Goal: Check status: Check status

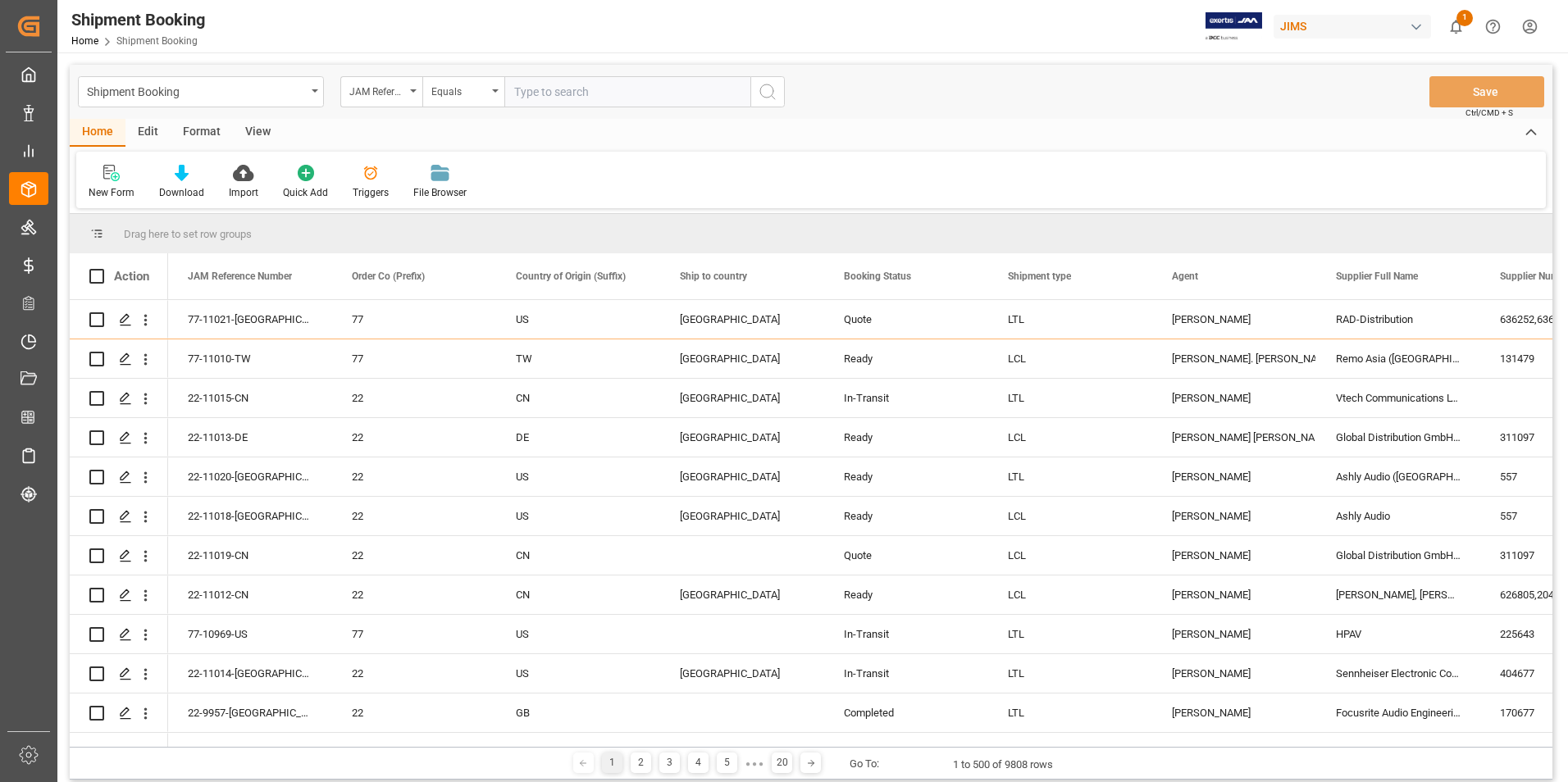
click at [571, 96] on input "text" at bounding box center [627, 92] width 246 height 31
paste input "77-10969-US"
type input "77-10969-US"
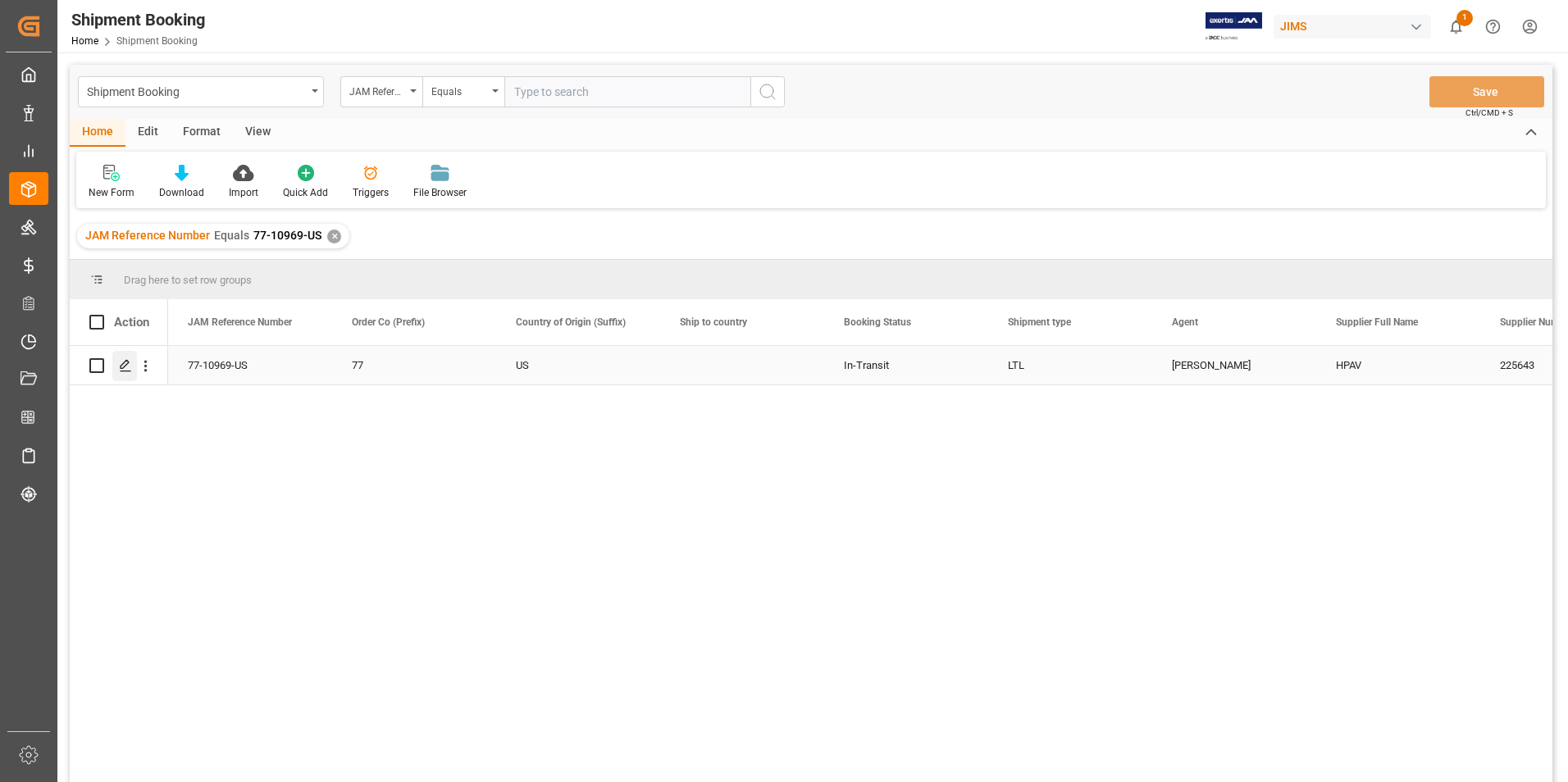
click at [125, 363] on icon "Press SPACE to select this row." at bounding box center [125, 365] width 13 height 13
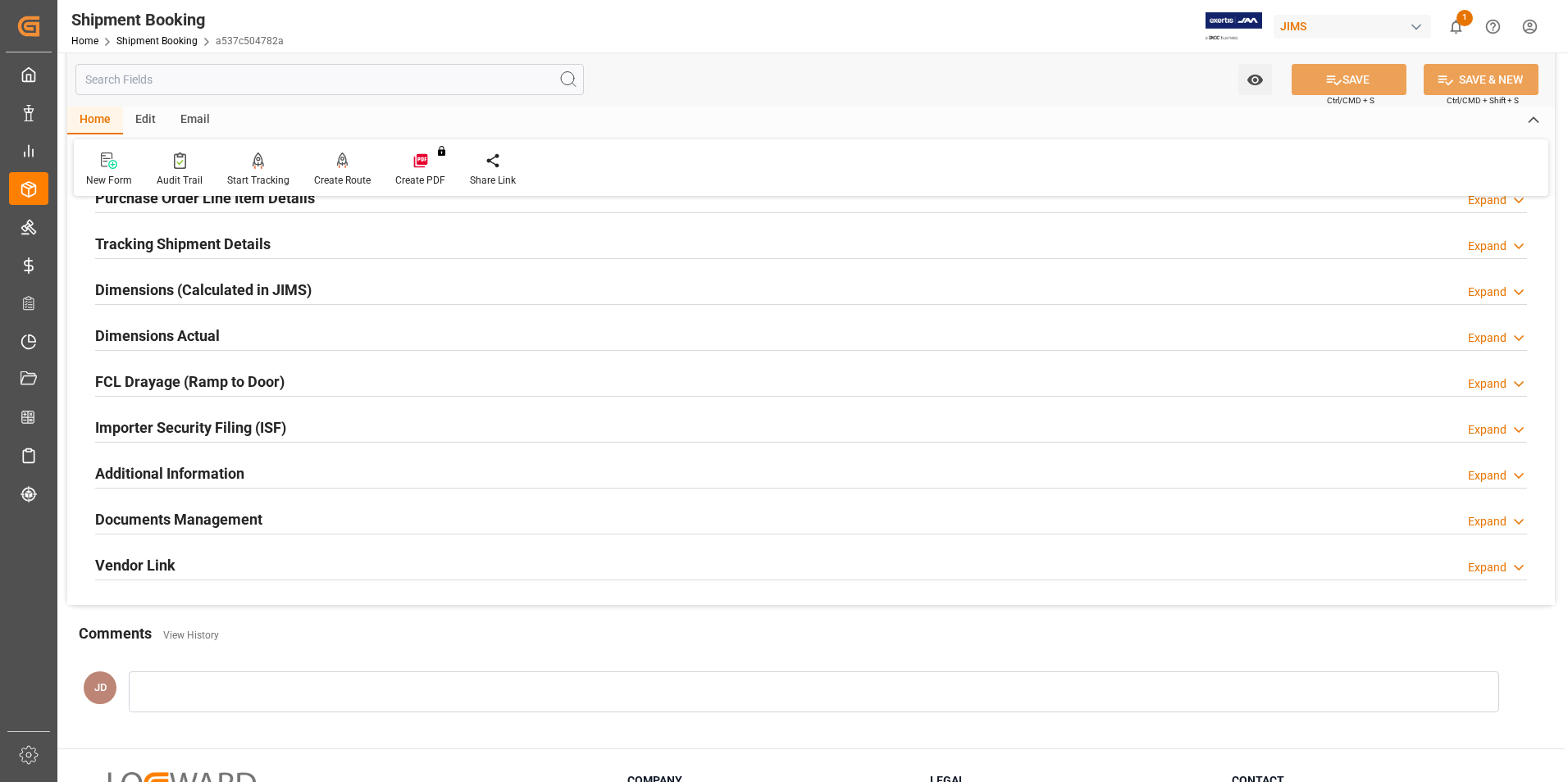
scroll to position [394, 0]
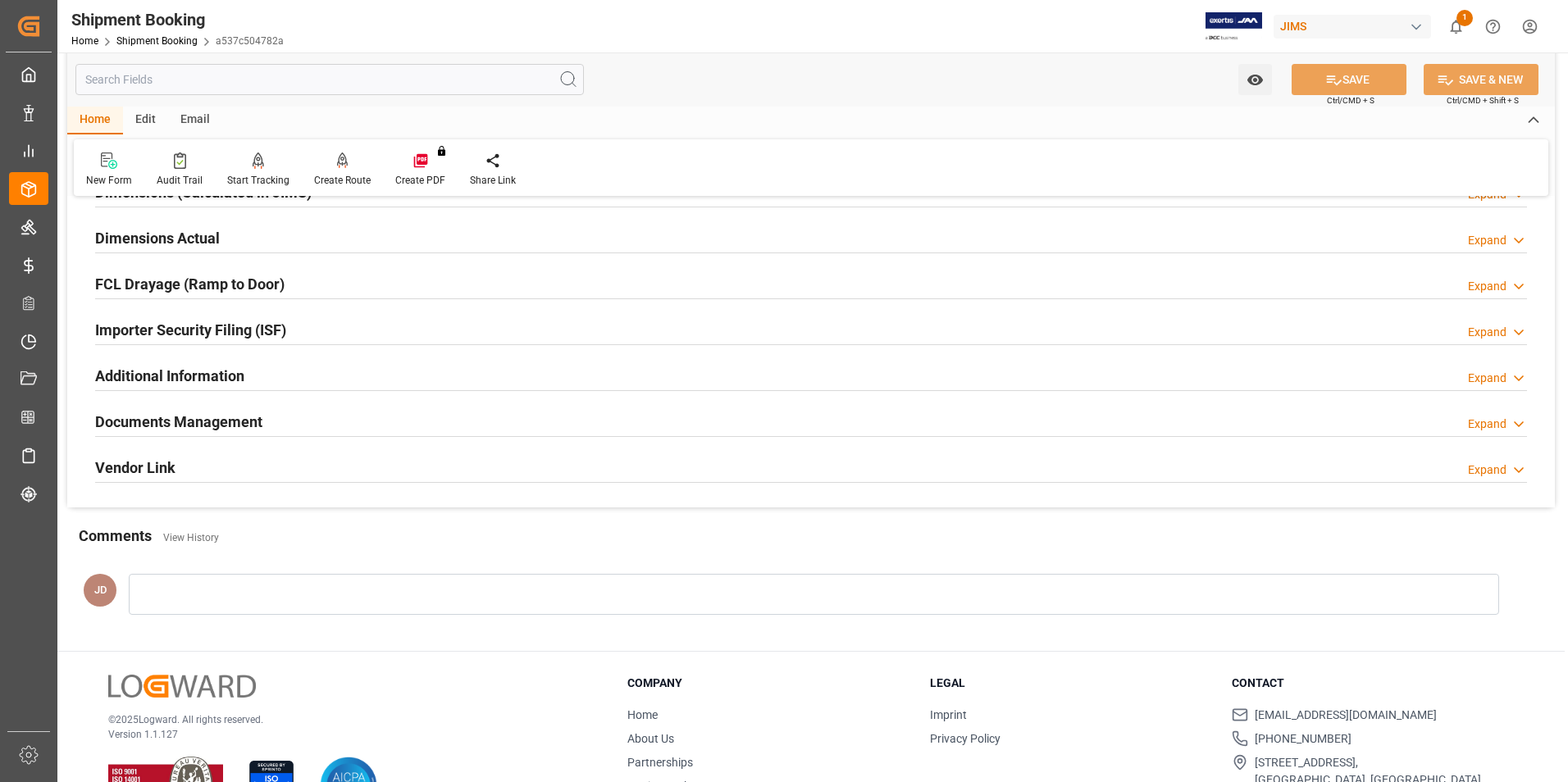
click at [167, 418] on h2 "Documents Management" at bounding box center [179, 422] width 167 height 22
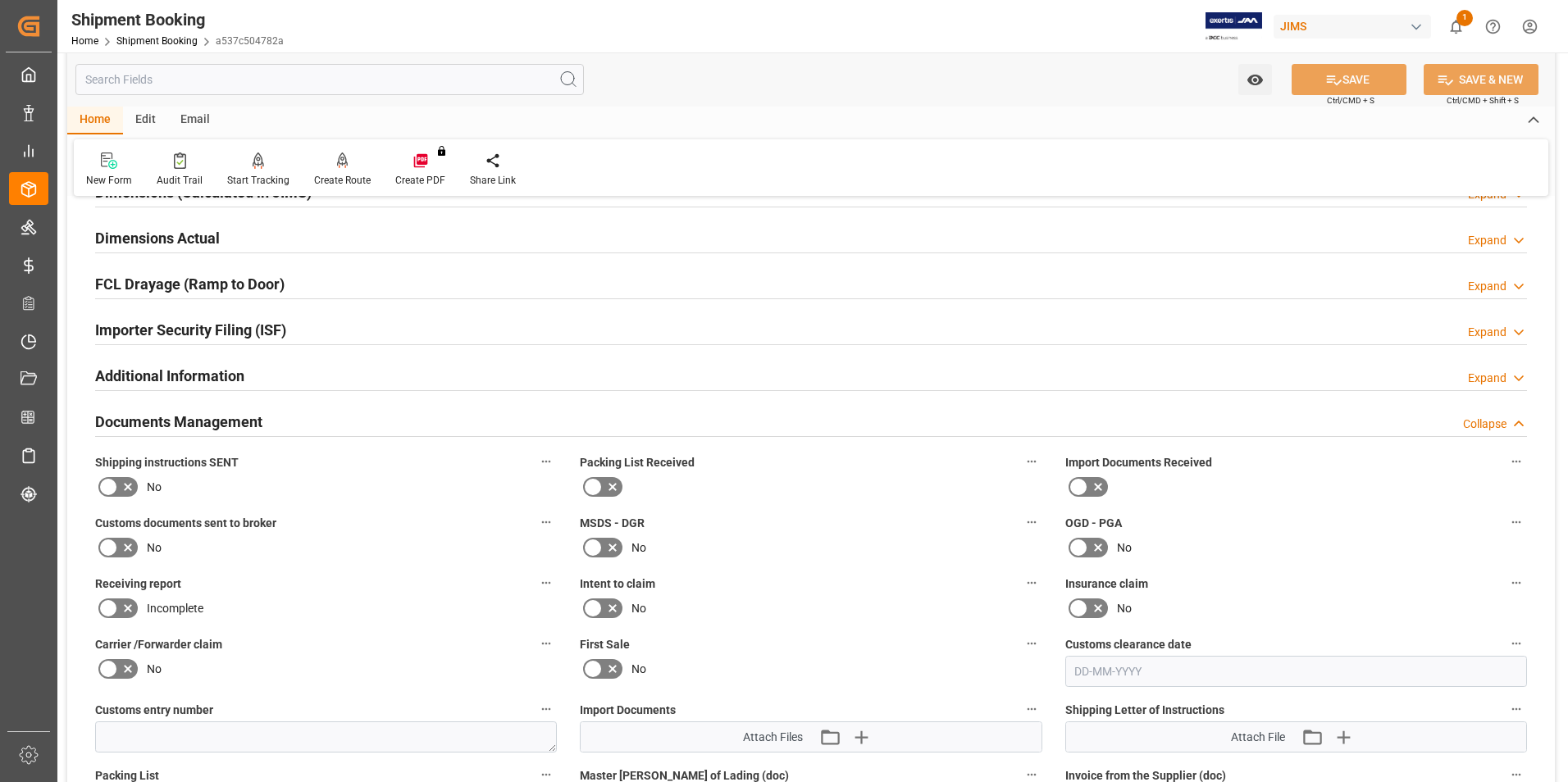
click at [1093, 478] on icon at bounding box center [1098, 487] width 20 height 20
click at [0, 0] on input "checkbox" at bounding box center [0, 0] width 0 height 0
click at [112, 541] on icon at bounding box center [108, 548] width 20 height 20
click at [0, 0] on input "checkbox" at bounding box center [0, 0] width 0 height 0
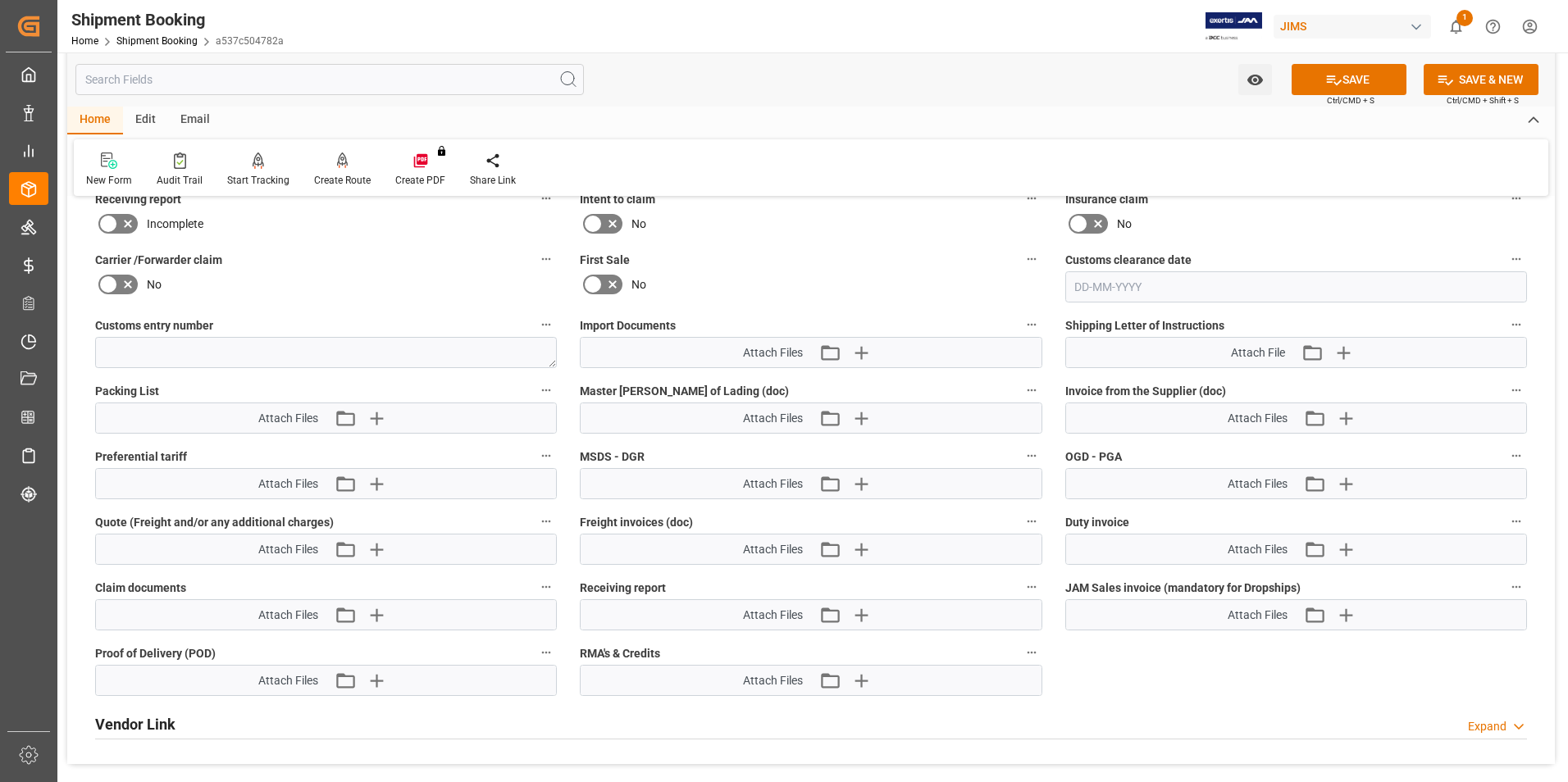
scroll to position [804, 0]
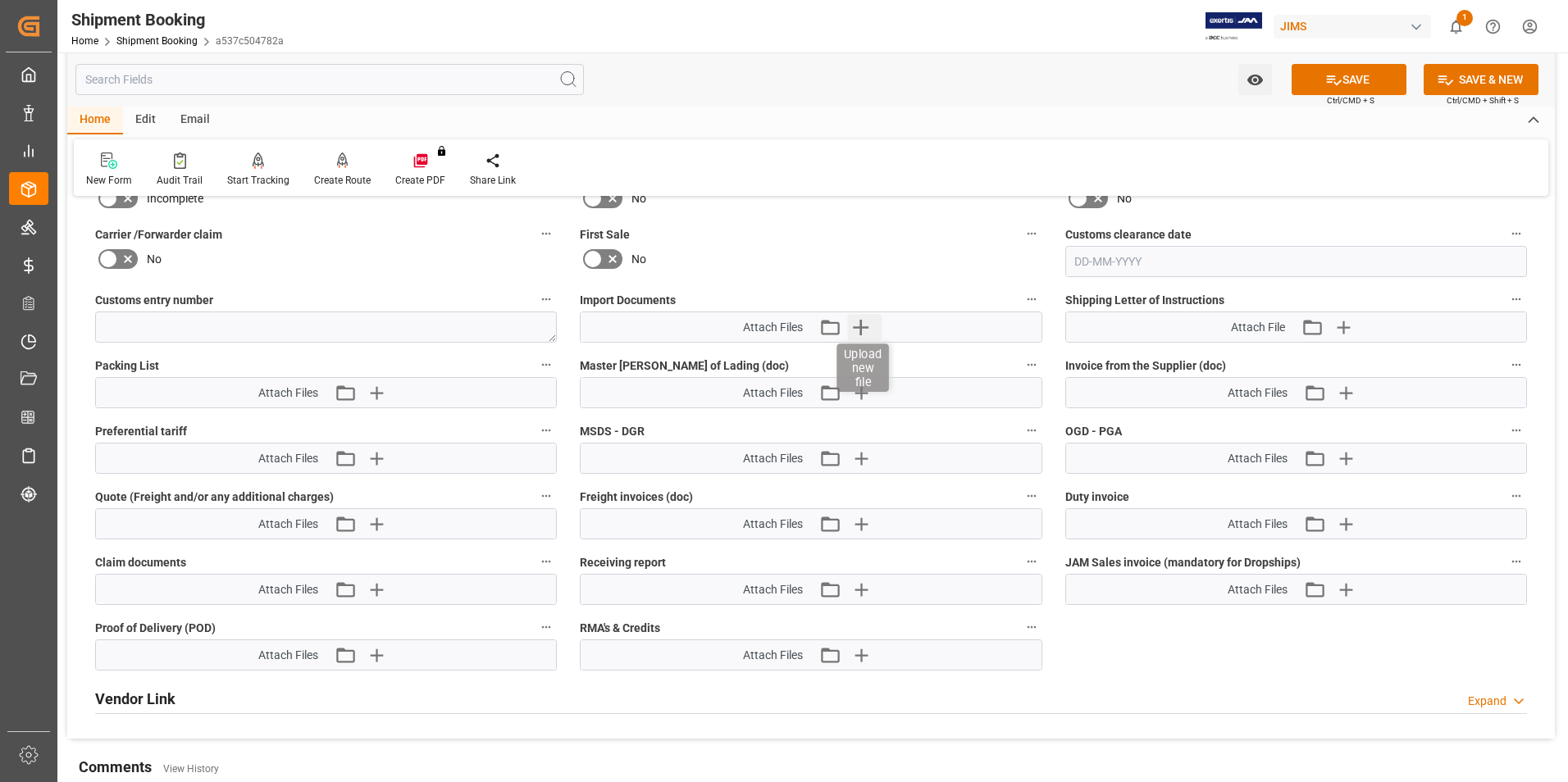
click at [862, 324] on icon "button" at bounding box center [860, 328] width 15 height 15
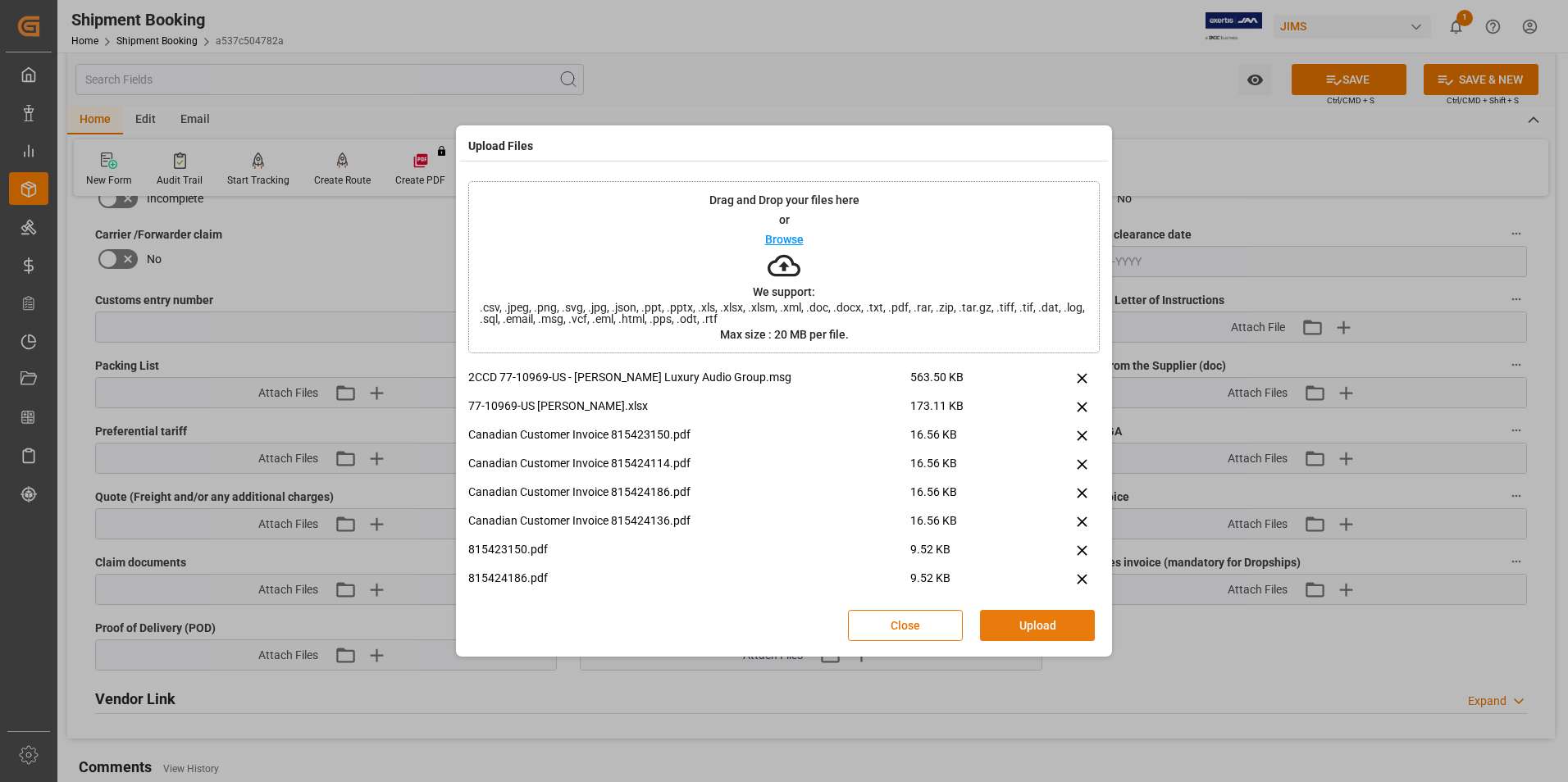
click at [1012, 621] on button "Upload" at bounding box center [1038, 626] width 115 height 31
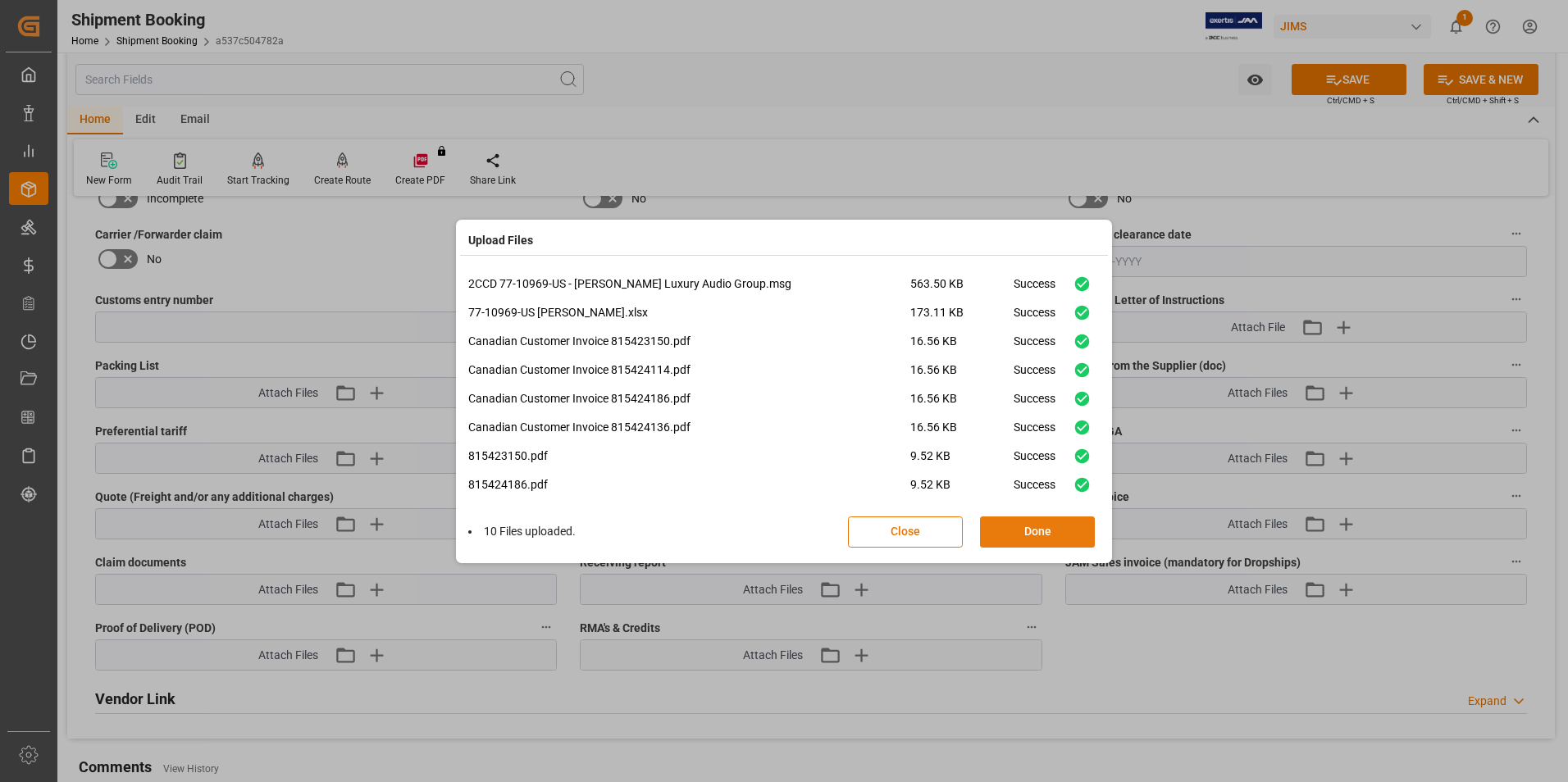
click at [1036, 536] on button "Done" at bounding box center [1038, 532] width 115 height 31
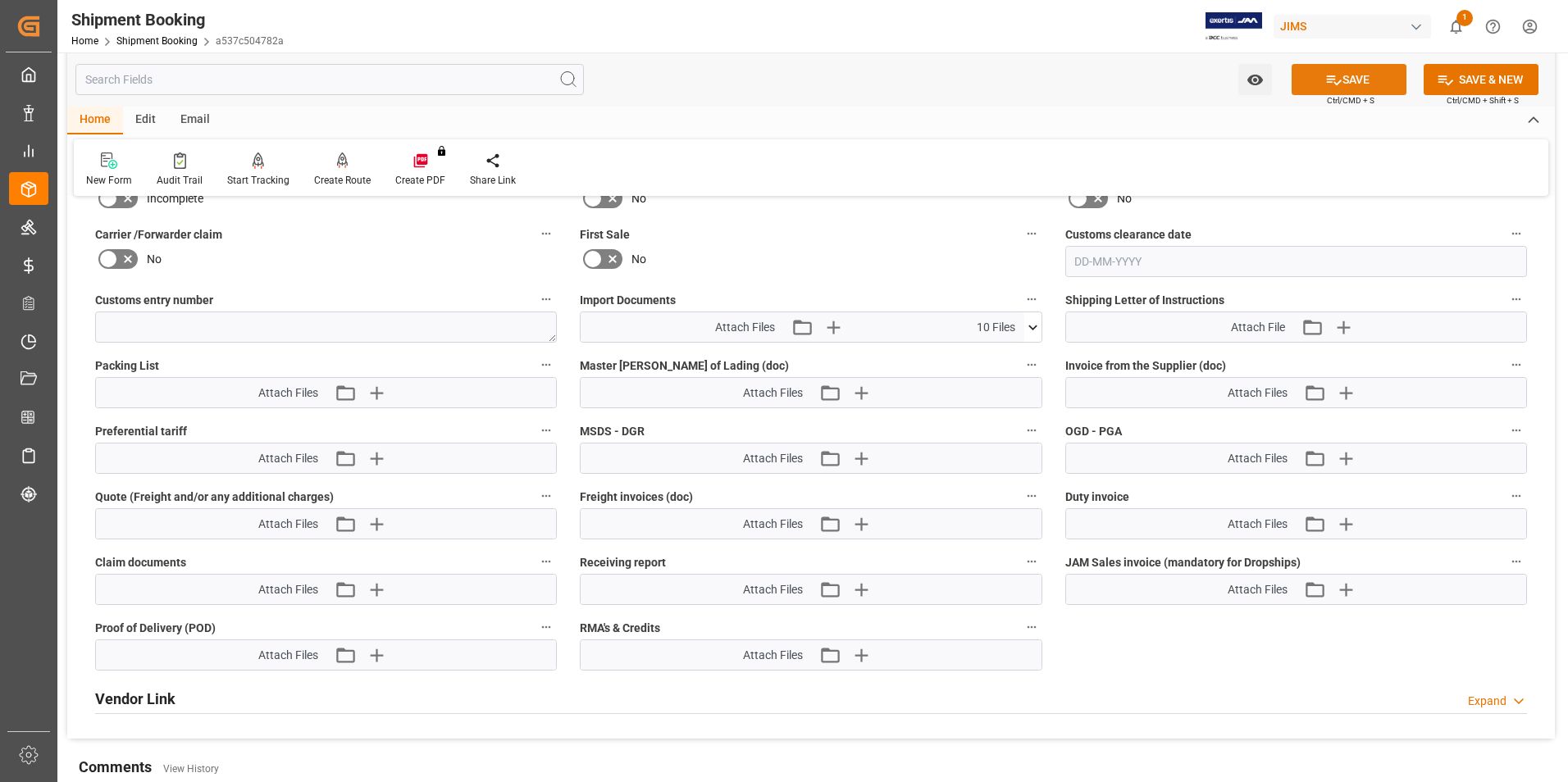
click at [1347, 75] on button "SAVE" at bounding box center [1349, 80] width 115 height 31
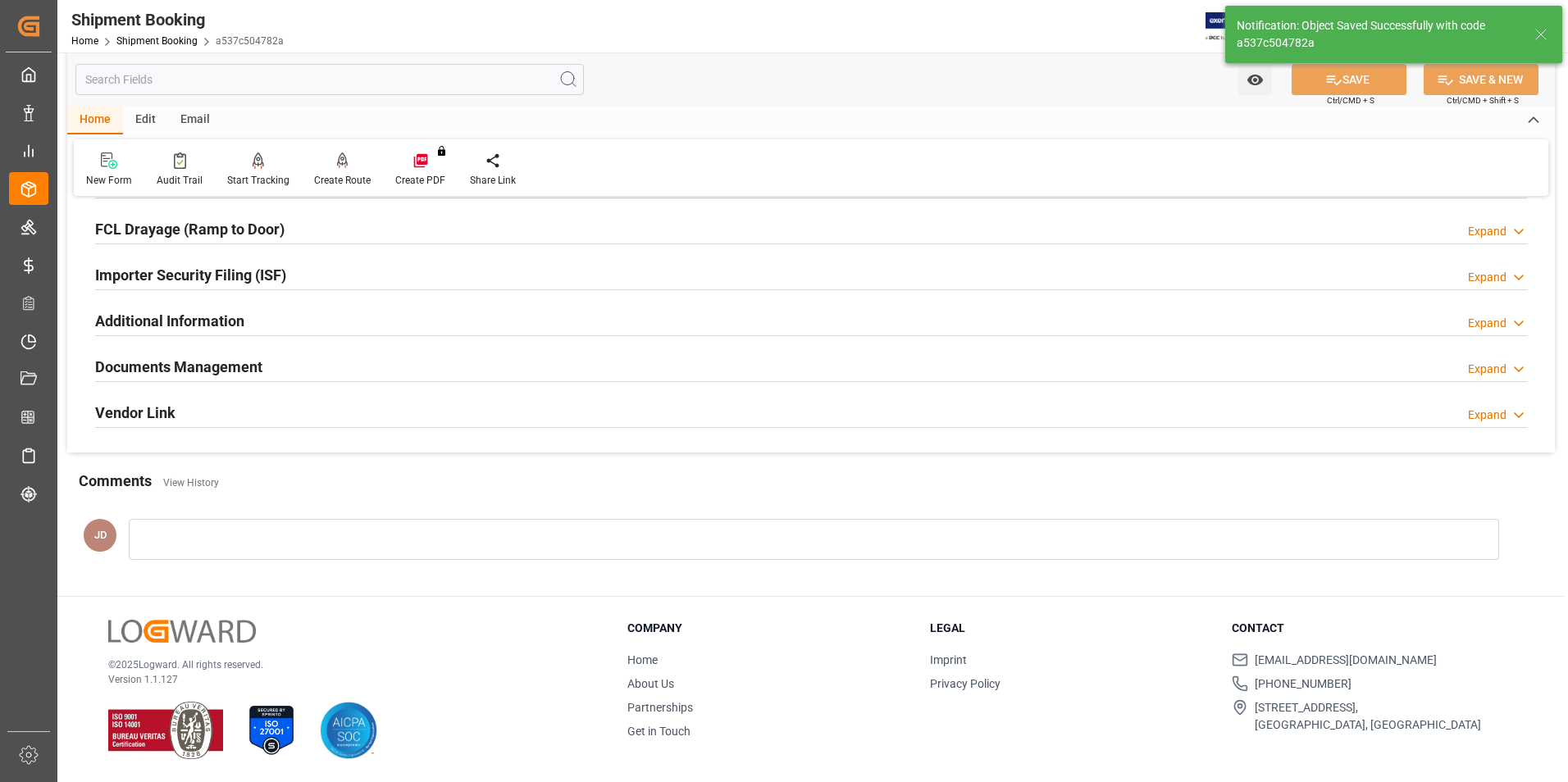
scroll to position [163, 0]
